Goal: Transaction & Acquisition: Purchase product/service

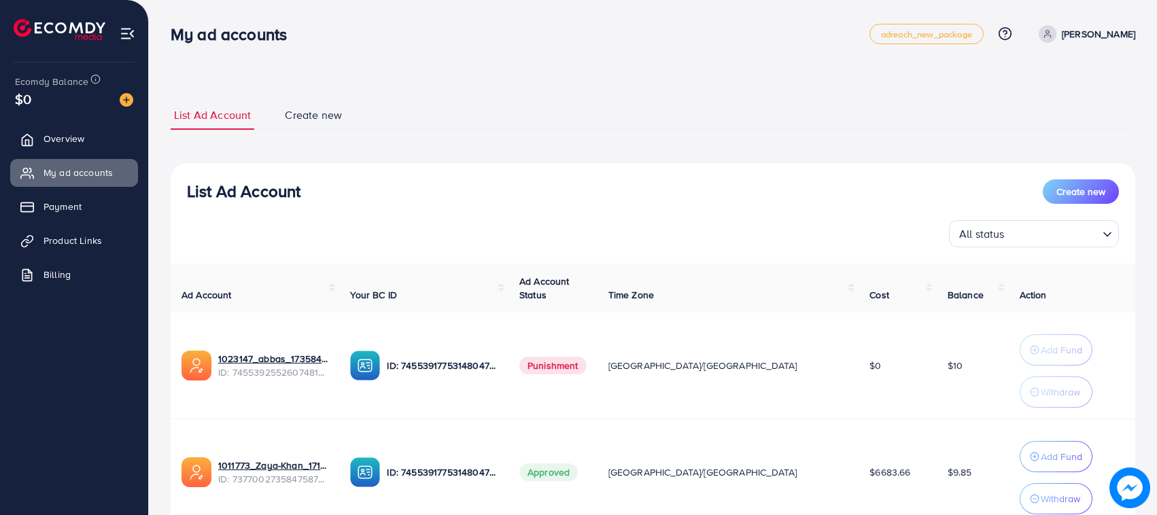
scroll to position [110, 0]
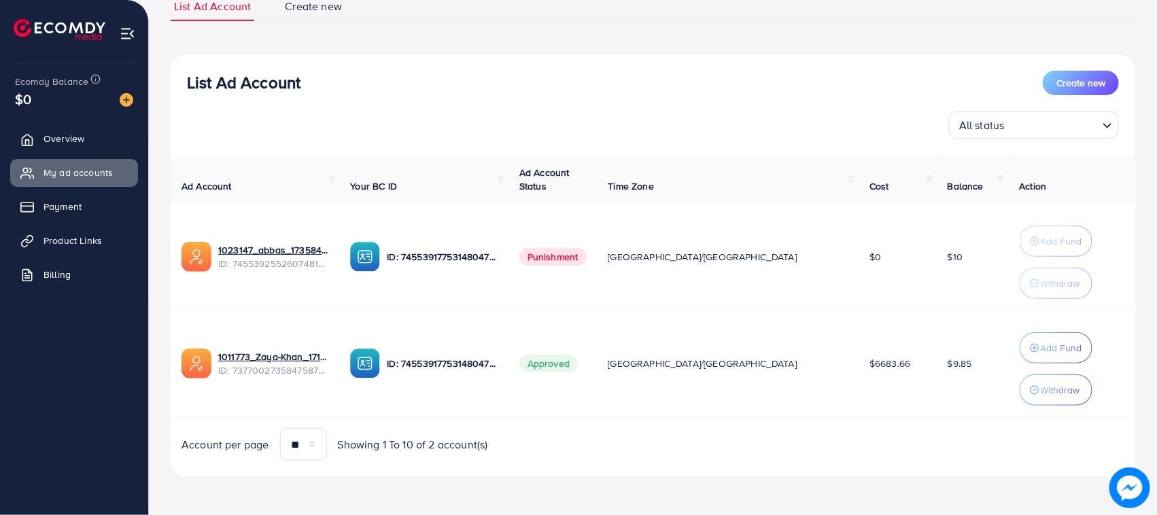
click at [61, 158] on ul "Overview My ad accounts Payment Product Links Billing" at bounding box center [74, 211] width 148 height 183
click at [63, 147] on link "Overview" at bounding box center [74, 138] width 128 height 27
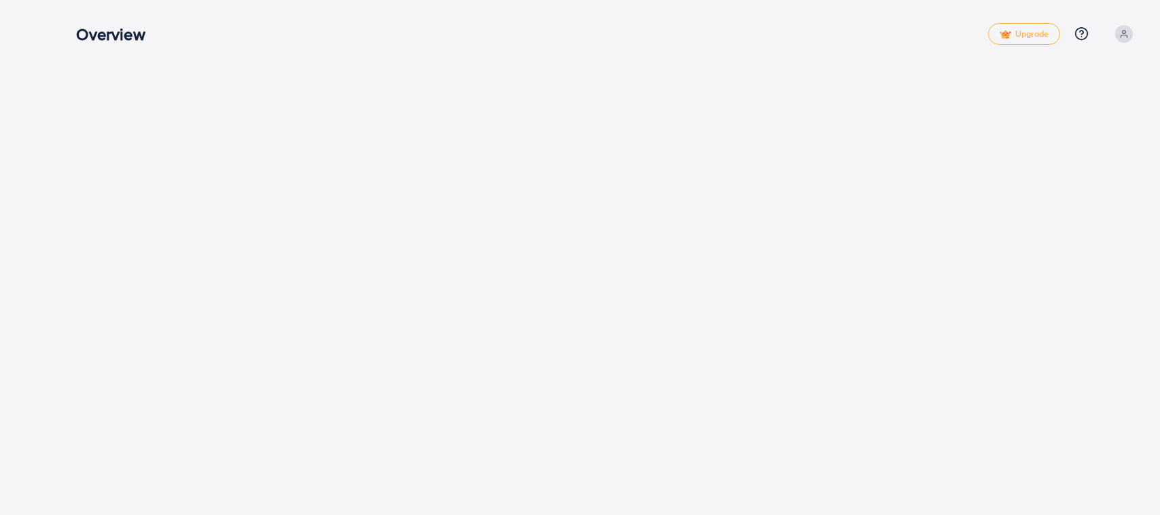
click at [491, 41] on div "Overview" at bounding box center [531, 34] width 911 height 20
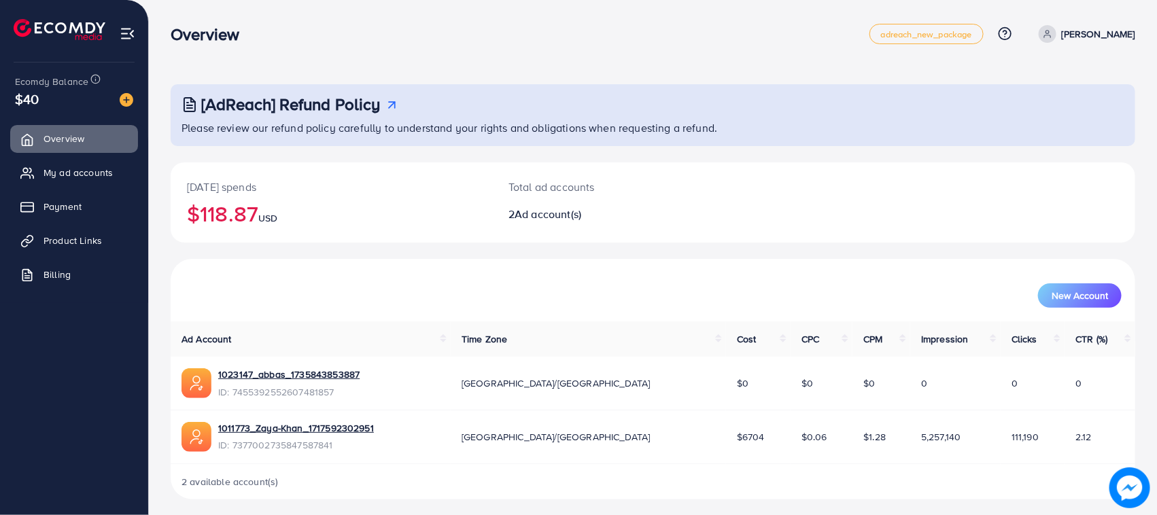
drag, startPoint x: 218, startPoint y: 58, endPoint x: 364, endPoint y: 75, distance: 146.4
click at [462, 83] on div "[AdReach] Refund Policy Please review our refund policy carefully to understand…" at bounding box center [653, 260] width 1008 height 521
click at [209, 27] on h3 "Overview" at bounding box center [211, 34] width 80 height 20
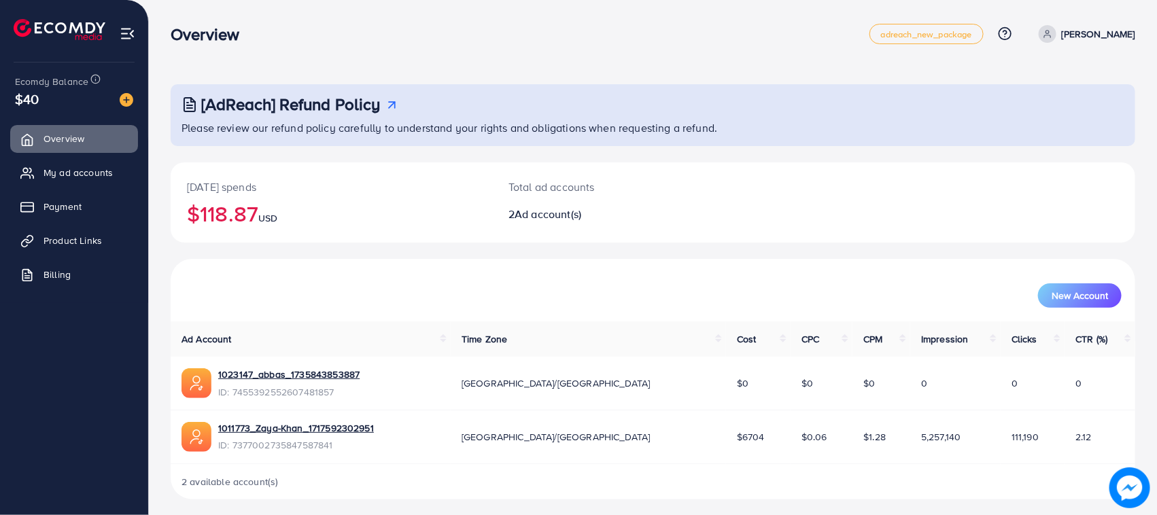
click at [459, 66] on div "[AdReach] Refund Policy Please review our refund policy carefully to understand…" at bounding box center [653, 260] width 1008 height 521
click at [83, 181] on link "My ad accounts" at bounding box center [74, 172] width 128 height 27
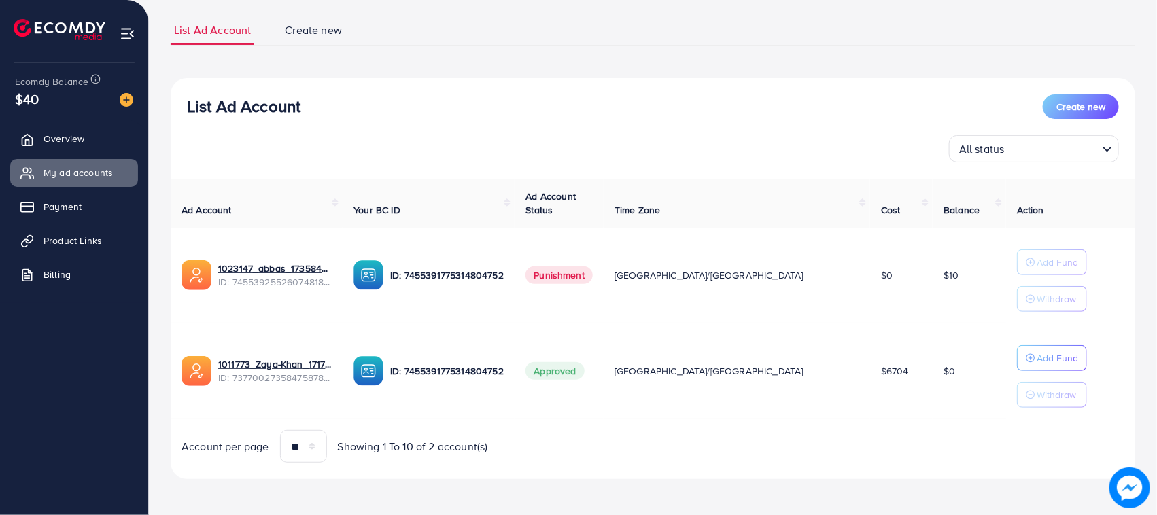
scroll to position [88, 0]
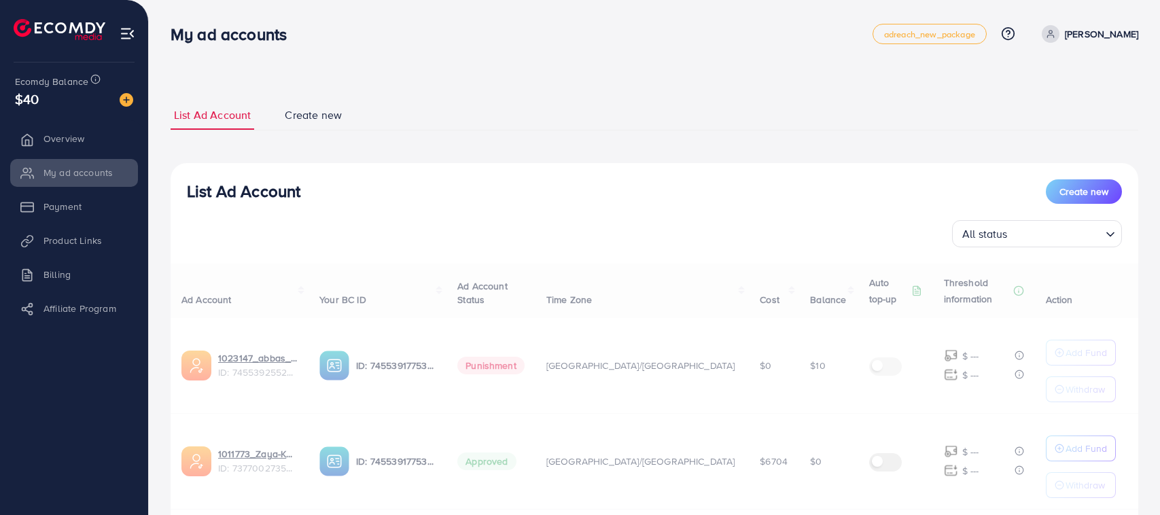
click at [667, 226] on div "All status Loading..." at bounding box center [654, 233] width 935 height 27
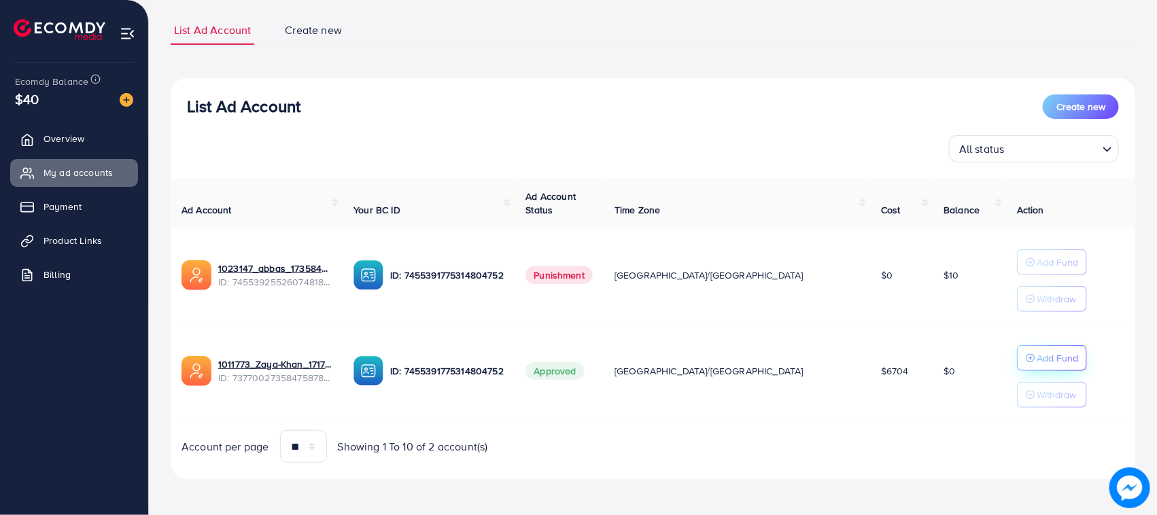
scroll to position [88, 0]
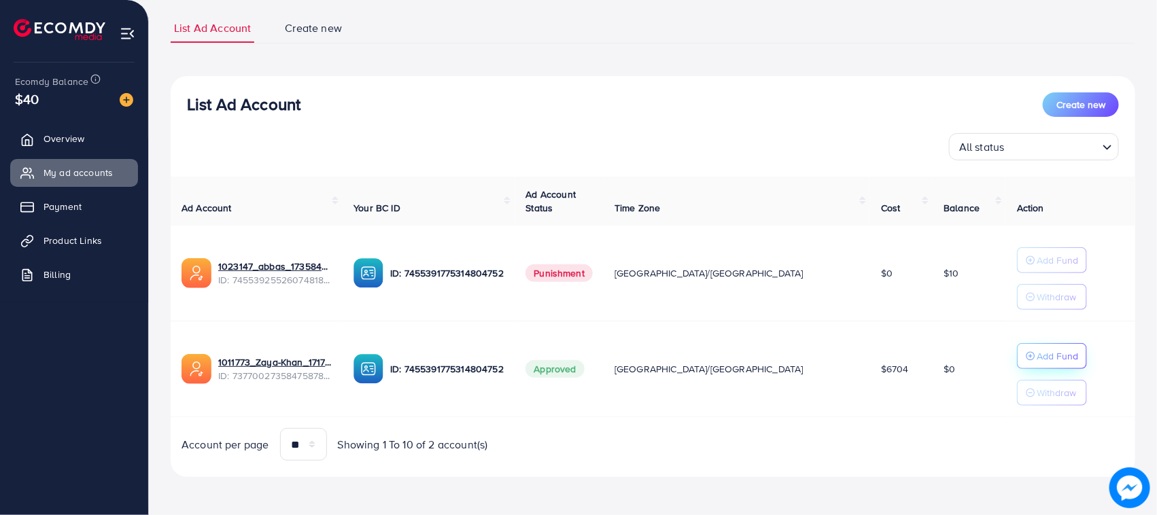
click at [1017, 366] on button "Add Fund" at bounding box center [1052, 356] width 70 height 26
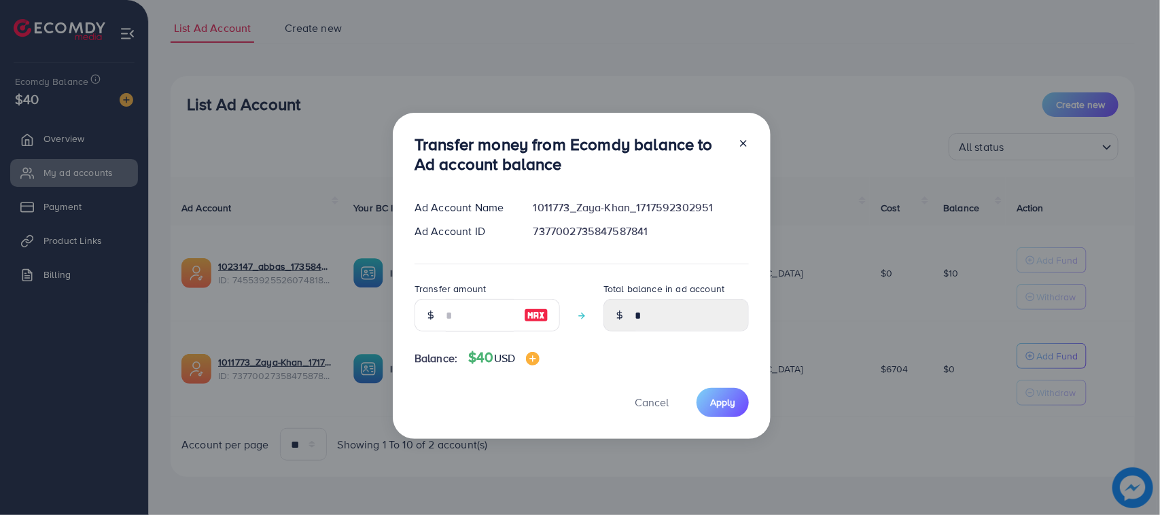
click at [436, 313] on div at bounding box center [431, 315] width 32 height 33
click at [474, 317] on input "number" at bounding box center [480, 315] width 68 height 33
type input "*"
type input "****"
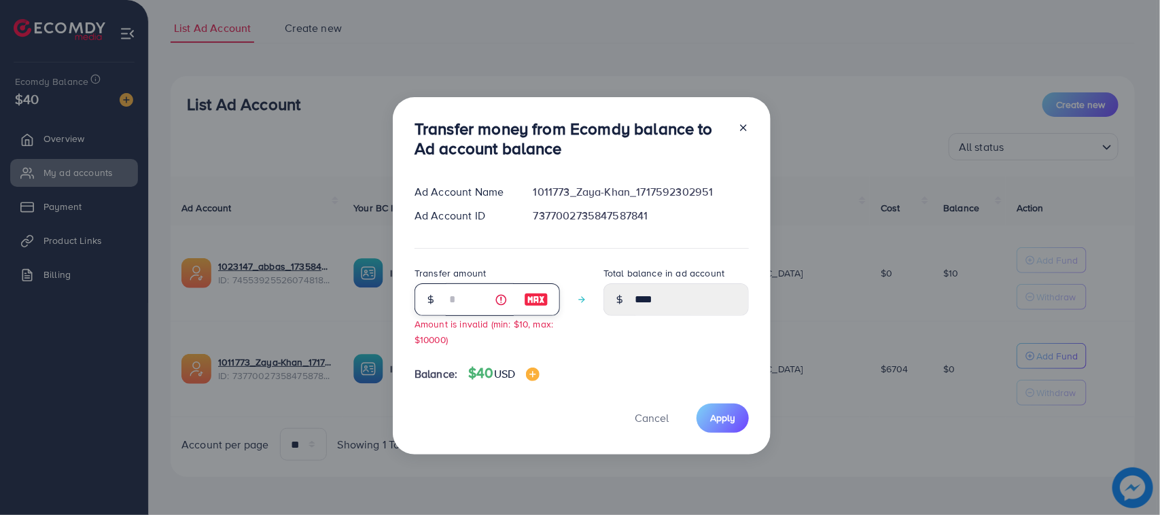
type input "**"
type input "*****"
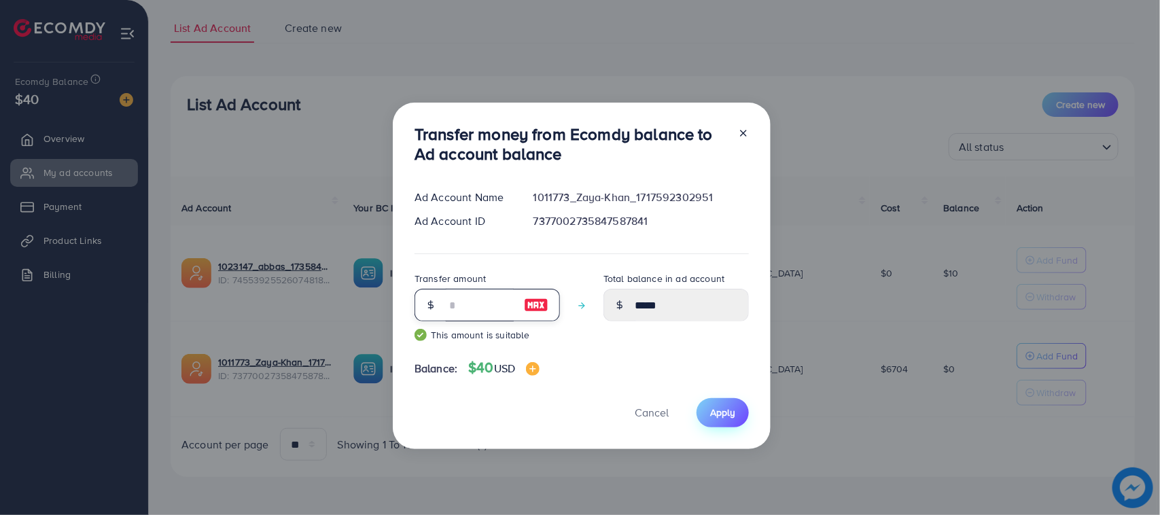
type input "**"
click at [732, 415] on span "Apply" at bounding box center [722, 413] width 25 height 14
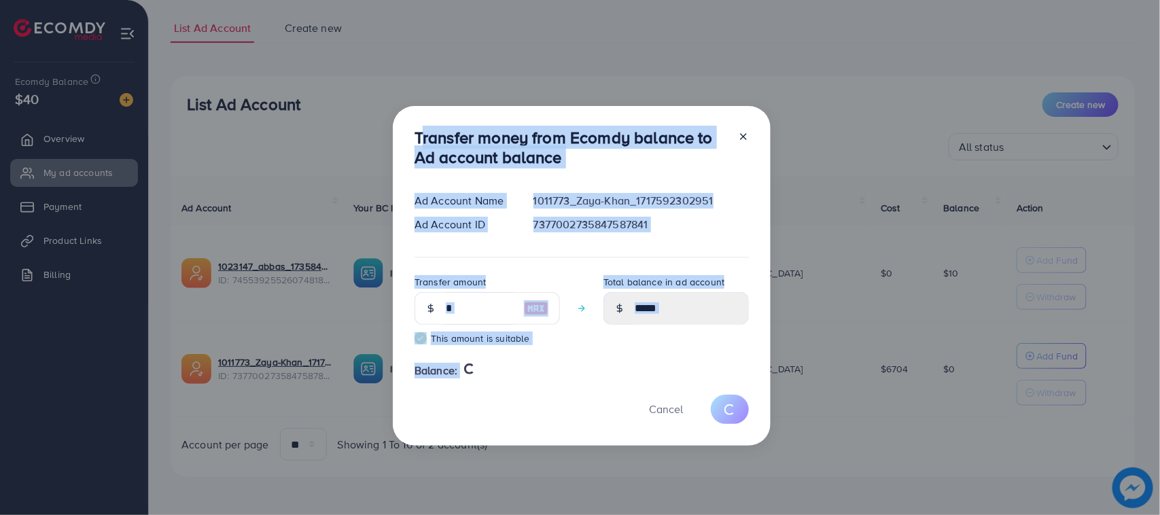
drag, startPoint x: 415, startPoint y: 127, endPoint x: 517, endPoint y: 393, distance: 284.9
type input "*"
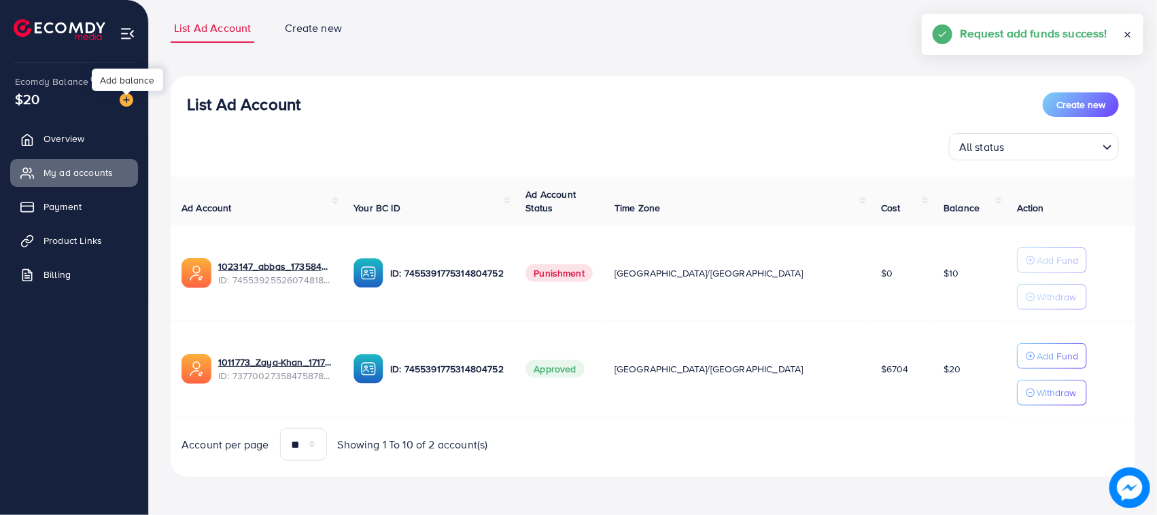
click at [131, 96] on img at bounding box center [127, 100] width 14 height 14
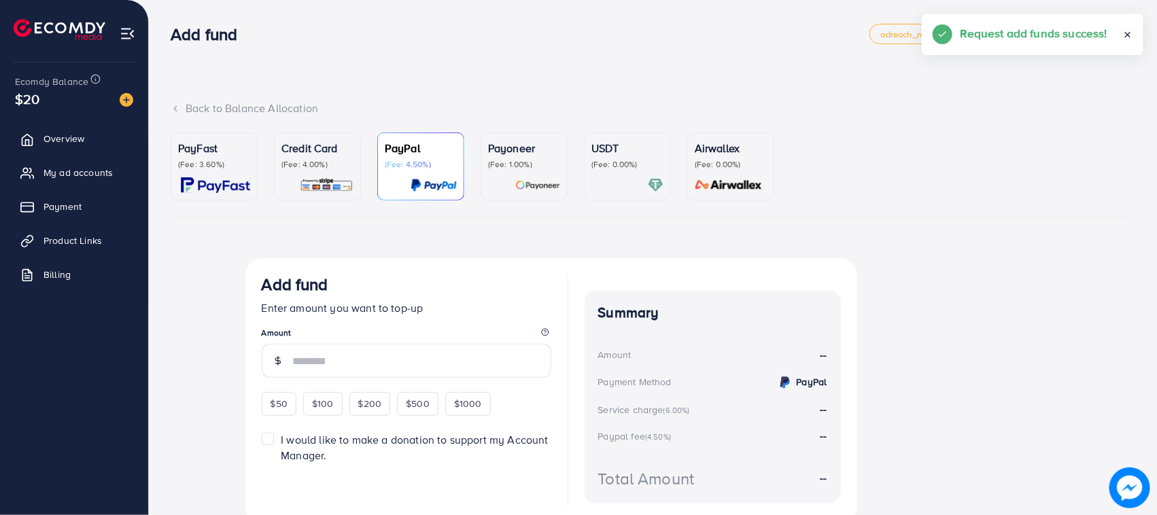
click at [311, 144] on p "Credit Card" at bounding box center [317, 148] width 72 height 16
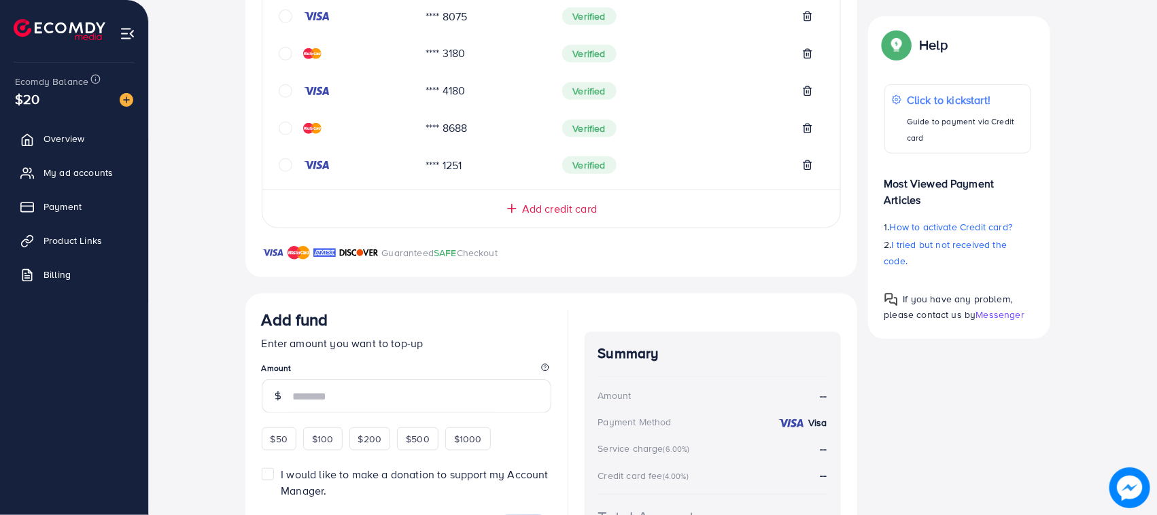
scroll to position [405, 0]
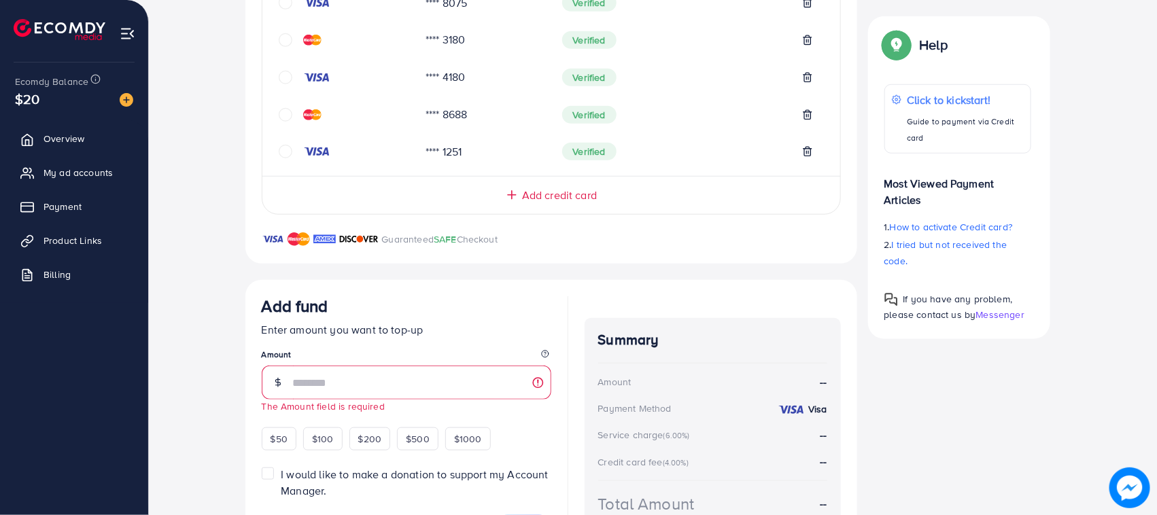
drag, startPoint x: 285, startPoint y: 425, endPoint x: 503, endPoint y: 484, distance: 225.2
click at [286, 426] on div "$50 $100 $200 $500 $1000" at bounding box center [401, 437] width 279 height 27
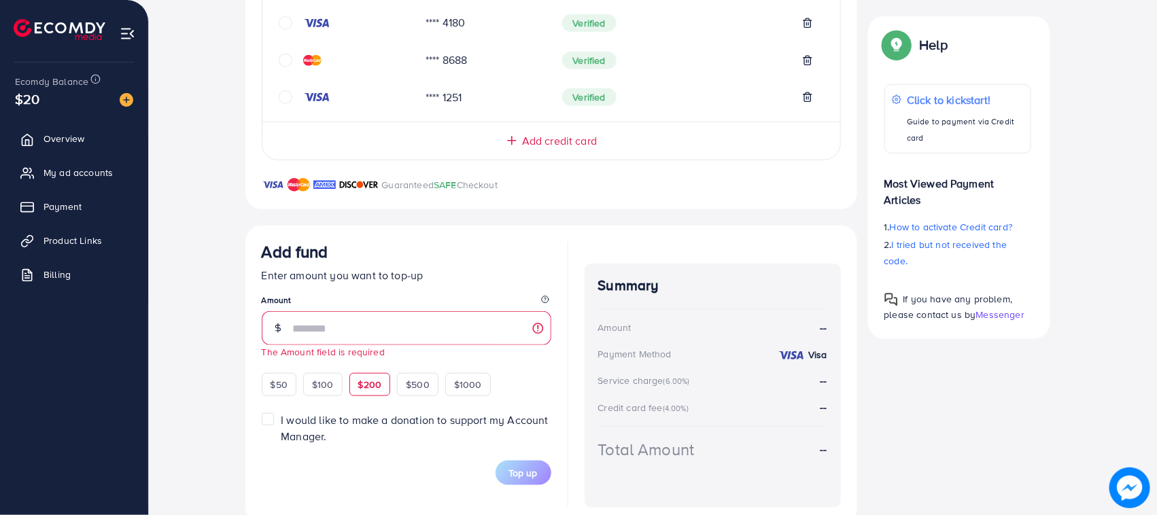
scroll to position [490, 0]
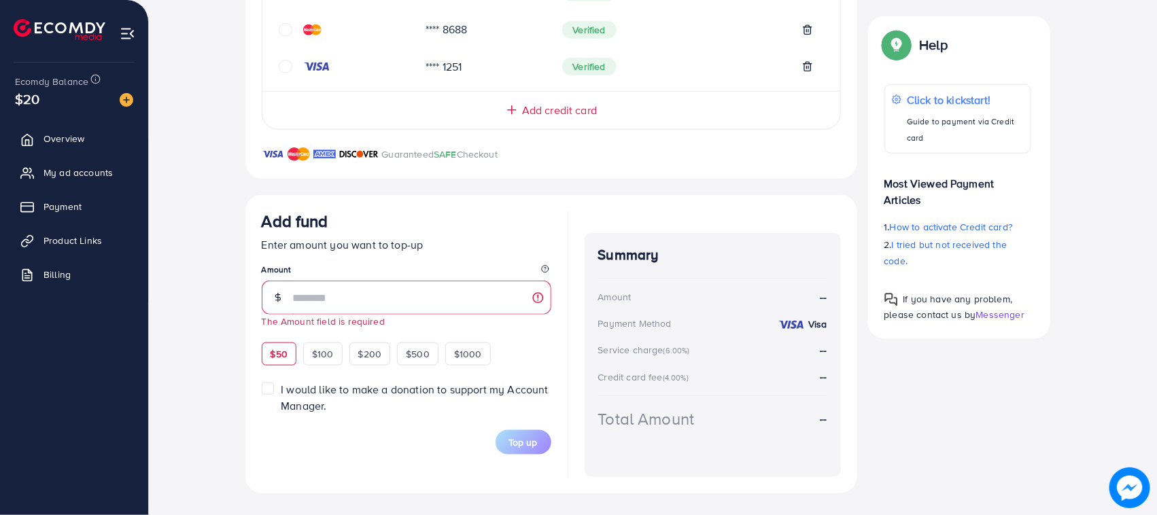
click at [265, 364] on div "$50" at bounding box center [279, 354] width 35 height 23
type input "**"
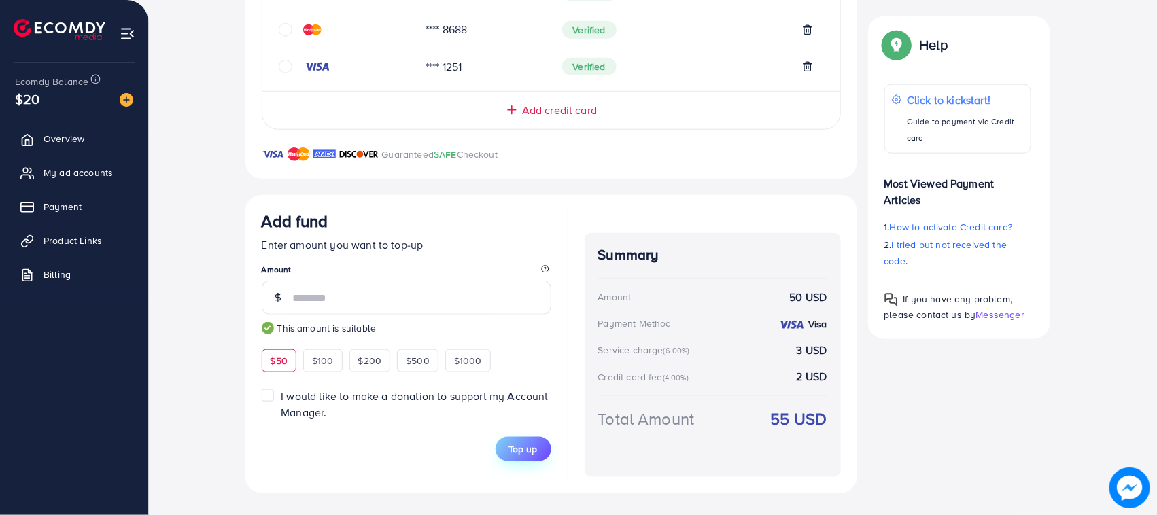
click at [529, 445] on span "Top up" at bounding box center [523, 449] width 29 height 14
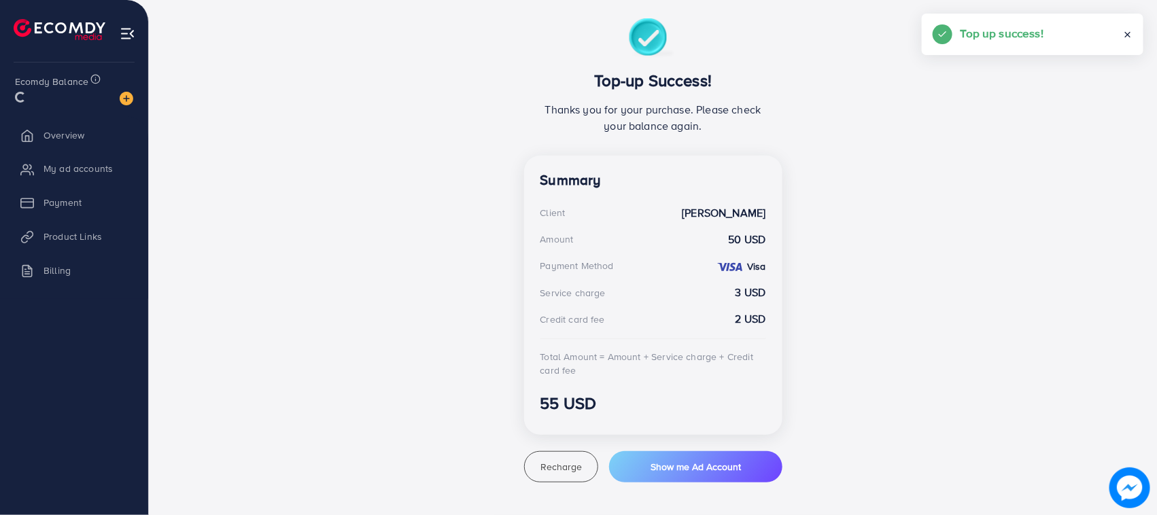
scroll to position [239, 0]
click at [103, 167] on span "My ad accounts" at bounding box center [81, 173] width 69 height 14
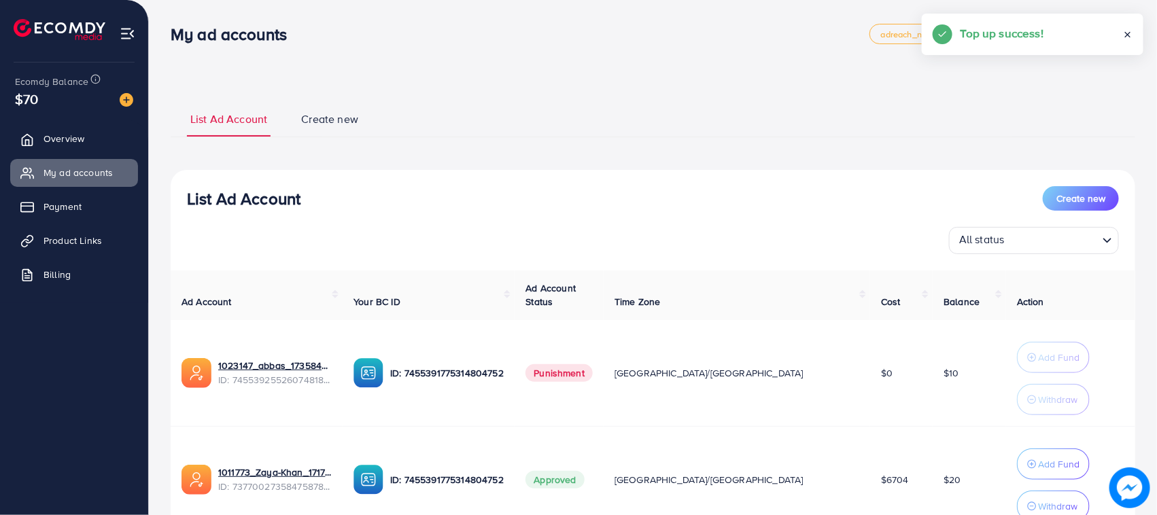
scroll to position [117, 0]
